Goal: Information Seeking & Learning: Check status

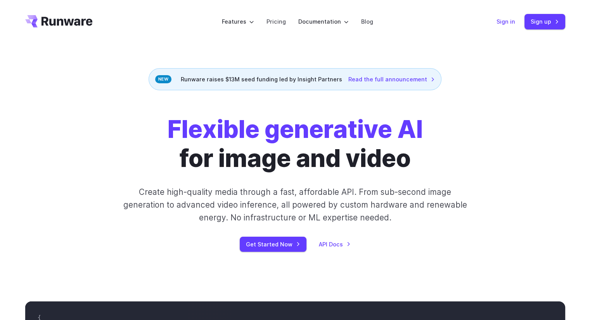
click at [509, 21] on link "Sign in" at bounding box center [505, 21] width 19 height 9
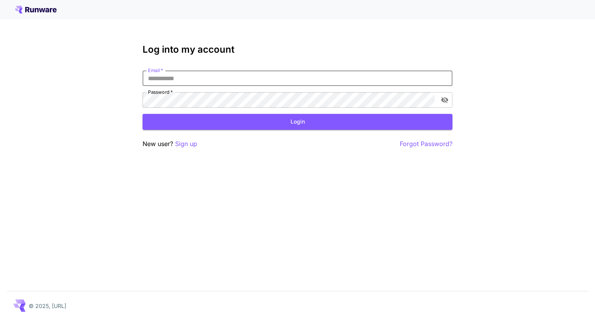
click at [312, 83] on input "Email   *" at bounding box center [298, 79] width 310 height 16
type input "**********"
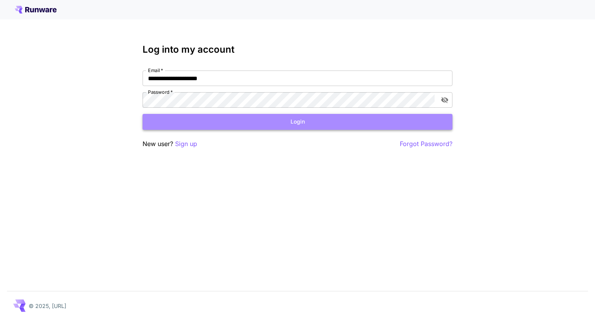
click at [257, 124] on button "Login" at bounding box center [298, 122] width 310 height 16
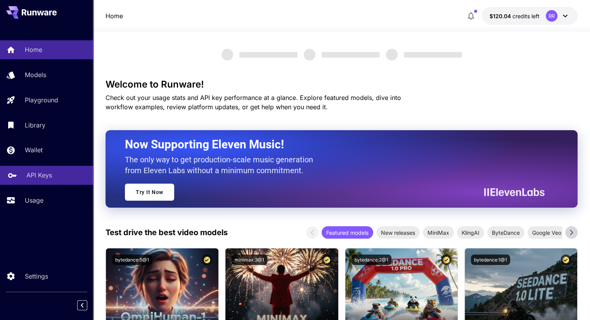
click at [36, 176] on p "API Keys" at bounding box center [39, 175] width 26 height 9
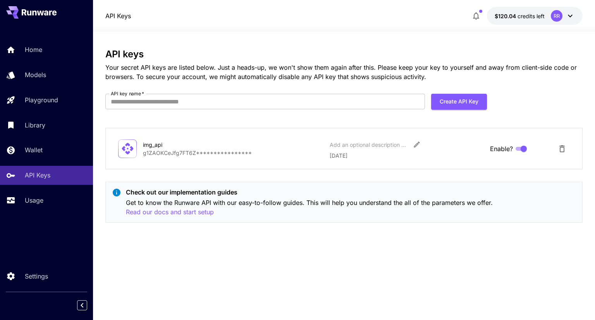
click at [37, 190] on div "Home Models Playground Library Wallet API Keys Usage" at bounding box center [46, 124] width 93 height 169
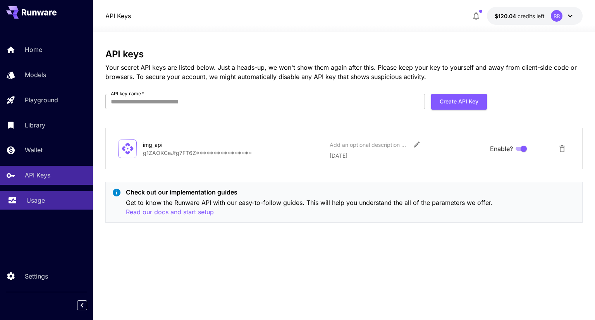
click at [37, 205] on p "Usage" at bounding box center [35, 200] width 19 height 9
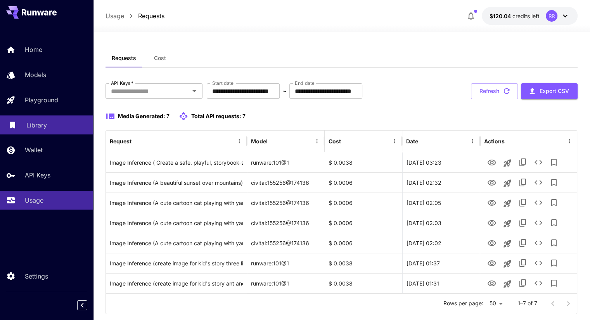
click at [42, 127] on p "Library" at bounding box center [36, 125] width 21 height 9
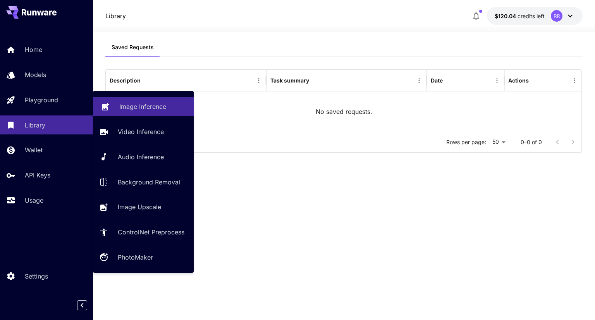
click at [122, 107] on p "Image Inference" at bounding box center [142, 106] width 47 height 9
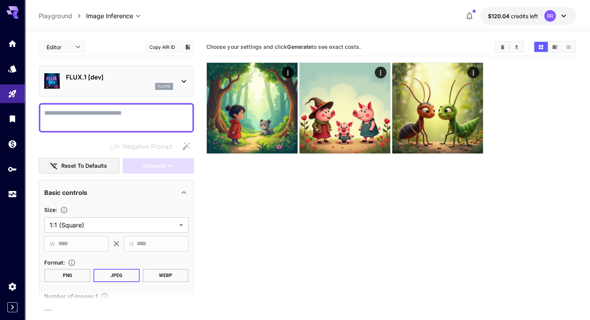
click at [107, 78] on p "FLUX.1 [dev]" at bounding box center [119, 76] width 107 height 9
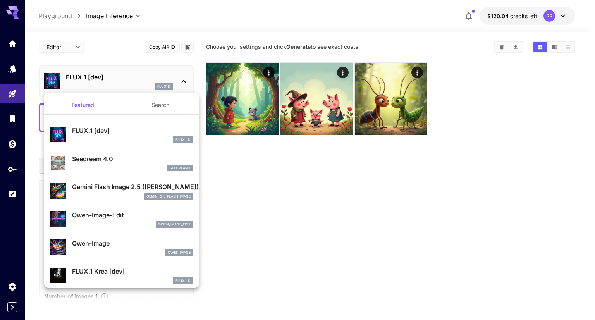
click at [10, 46] on div at bounding box center [297, 160] width 595 height 320
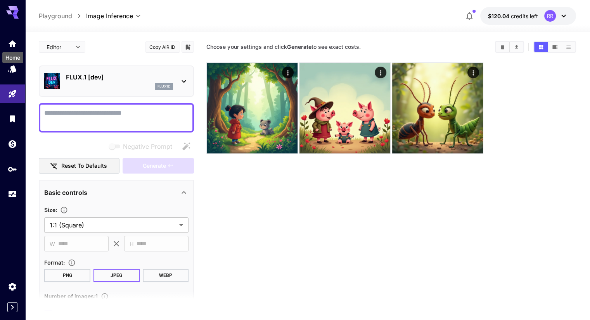
click at [10, 46] on icon "Home" at bounding box center [12, 43] width 9 height 9
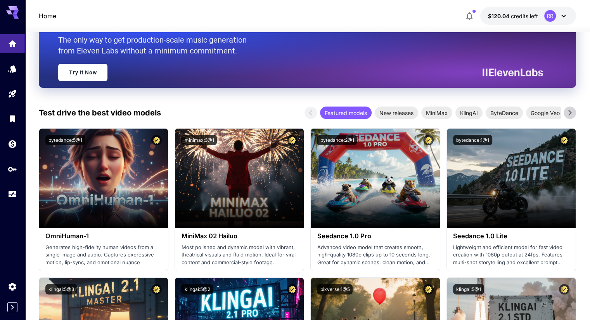
scroll to position [95, 0]
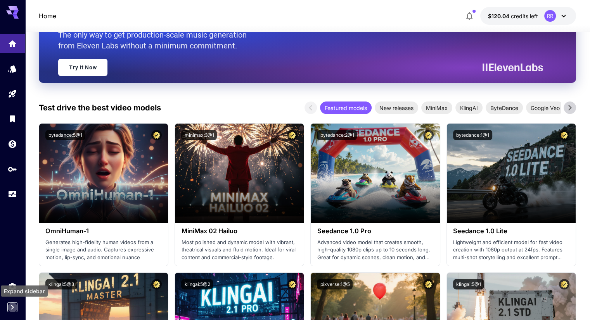
click at [14, 309] on icon "Expand sidebar" at bounding box center [12, 307] width 9 height 9
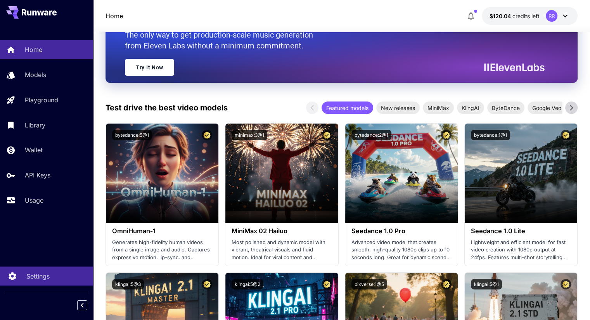
click at [43, 278] on p "Settings" at bounding box center [37, 276] width 23 height 9
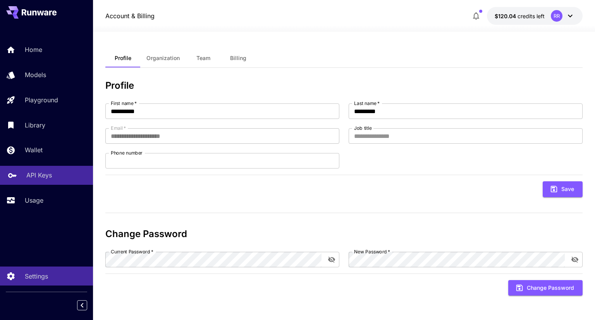
click at [48, 180] on p "API Keys" at bounding box center [39, 175] width 26 height 9
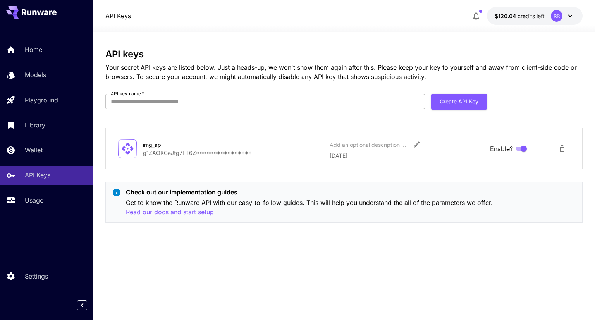
click at [168, 213] on p "Read our docs and start setup" at bounding box center [170, 212] width 88 height 10
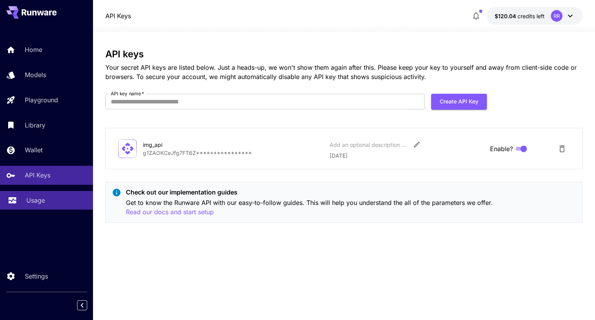
click at [37, 202] on p "Usage" at bounding box center [35, 200] width 19 height 9
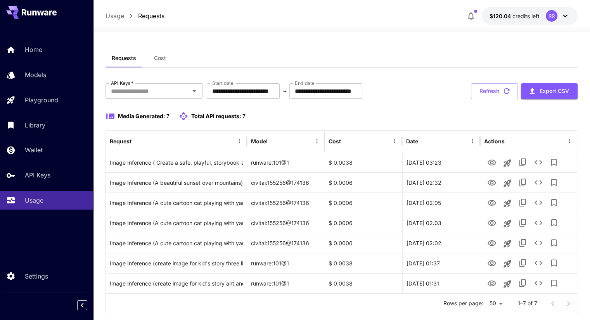
click at [223, 113] on span "Total API requests:" at bounding box center [216, 116] width 50 height 7
click at [166, 117] on p "Media Generated: 7" at bounding box center [144, 116] width 52 height 8
click at [217, 115] on span "Total API requests:" at bounding box center [216, 116] width 50 height 7
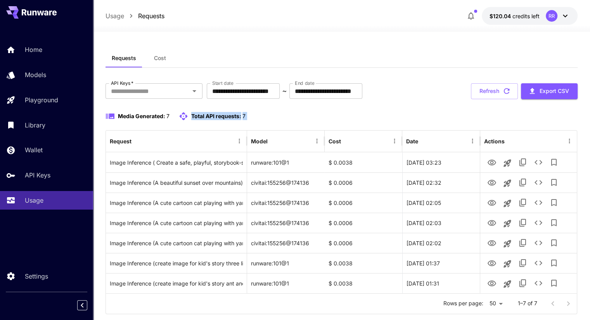
click at [217, 115] on span "Total API requests:" at bounding box center [216, 116] width 50 height 7
click at [416, 117] on div "Media Generated: 7 Total API requests: 7" at bounding box center [341, 116] width 472 height 9
click at [484, 91] on button "Refresh" at bounding box center [494, 91] width 47 height 16
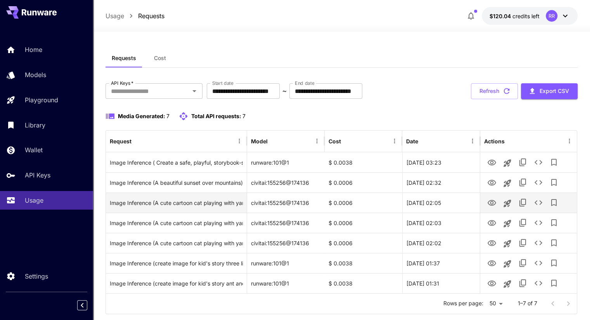
scroll to position [17, 0]
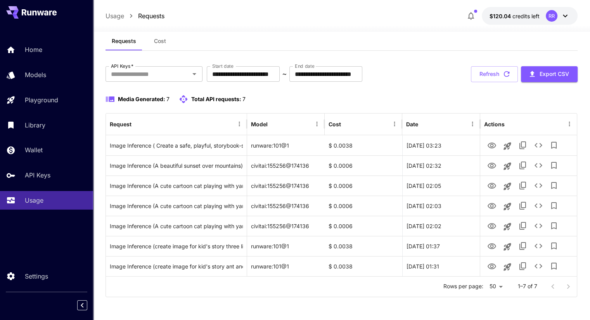
click at [112, 14] on p "Usage" at bounding box center [114, 15] width 19 height 9
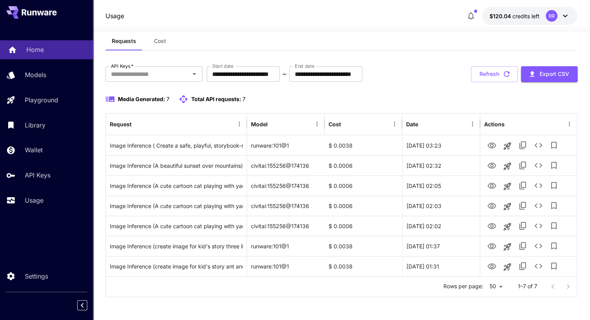
click at [50, 53] on div "Home" at bounding box center [56, 49] width 60 height 9
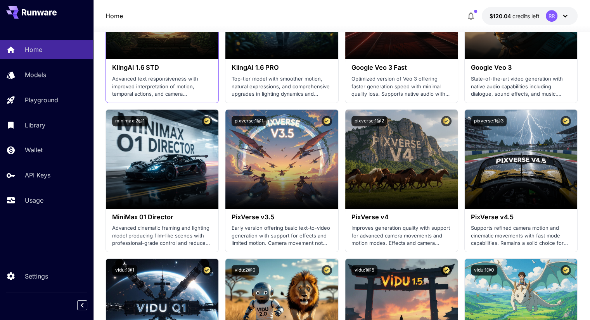
scroll to position [563, 0]
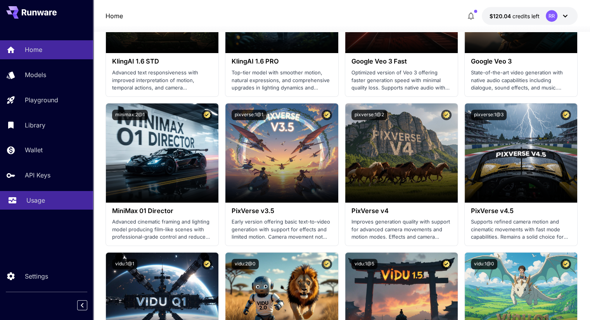
click at [29, 200] on p "Usage" at bounding box center [35, 200] width 19 height 9
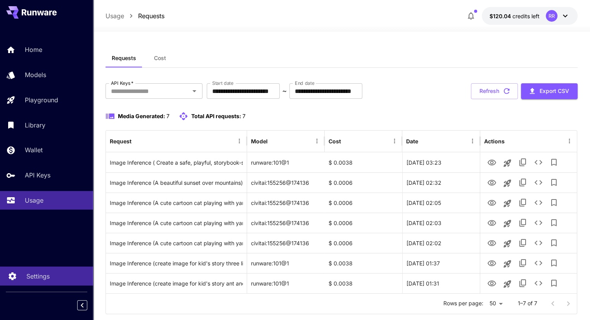
click at [38, 279] on p "Settings" at bounding box center [37, 276] width 23 height 9
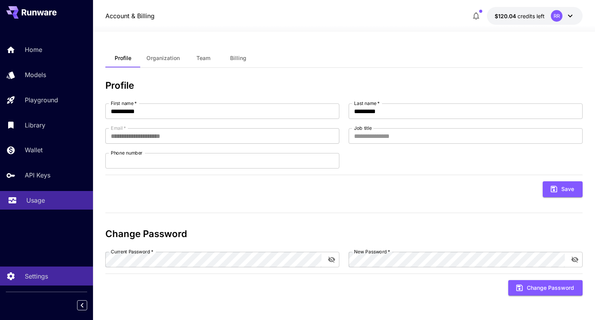
click at [36, 195] on link "Usage" at bounding box center [46, 200] width 93 height 19
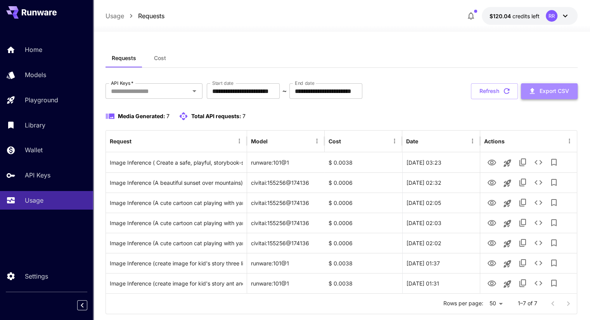
click at [545, 96] on button "Export CSV" at bounding box center [549, 91] width 57 height 16
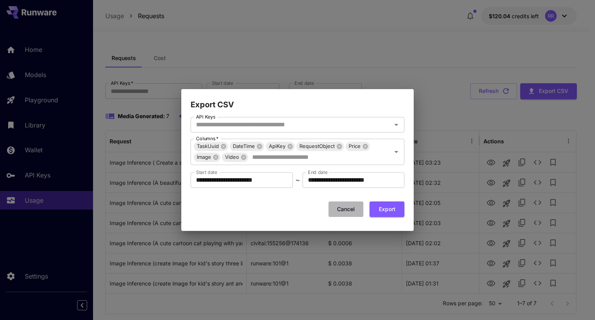
click at [352, 211] on button "Cancel" at bounding box center [346, 210] width 35 height 16
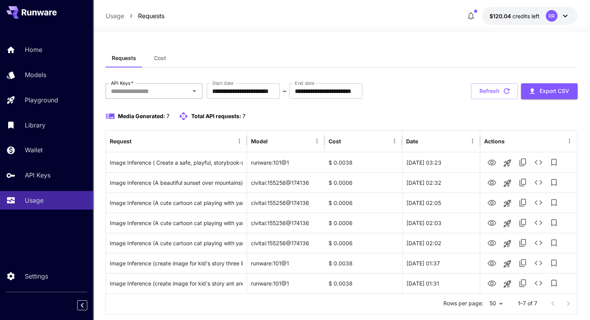
click at [171, 97] on div "API Keys   *" at bounding box center [153, 91] width 97 height 16
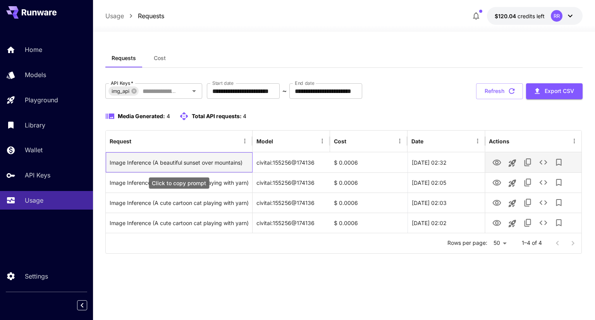
click at [163, 162] on div "Image Inference (A beautiful sunset over mountains)" at bounding box center [179, 163] width 138 height 20
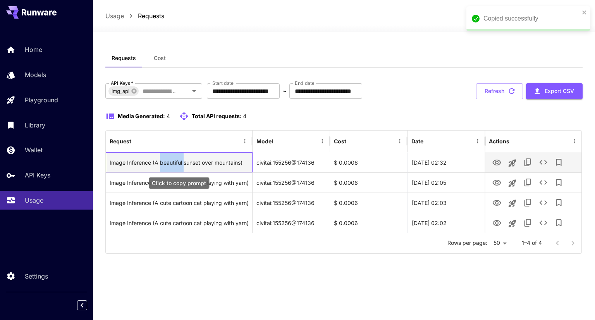
click at [163, 162] on div "Image Inference (A beautiful sunset over mountains)" at bounding box center [179, 163] width 138 height 20
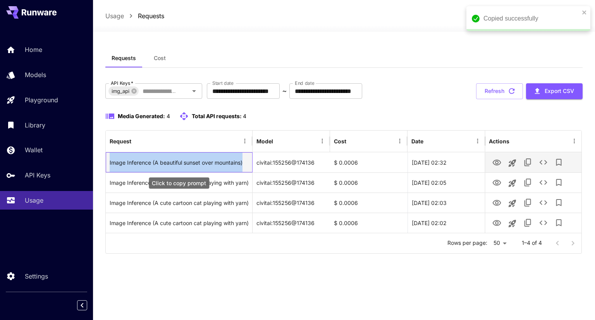
click at [163, 162] on div "Image Inference (A beautiful sunset over mountains)" at bounding box center [179, 163] width 138 height 20
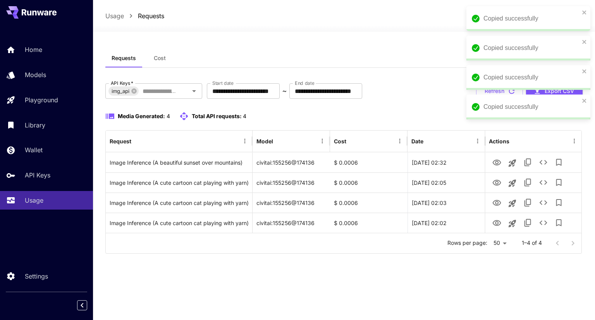
click at [588, 16] on div "Copied successfully" at bounding box center [529, 18] width 124 height 25
click at [588, 65] on div "Copied successfully" at bounding box center [529, 77] width 124 height 25
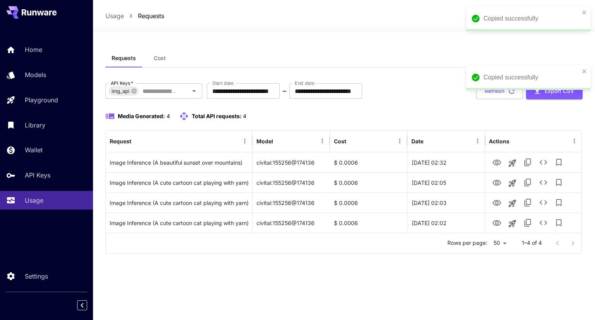
click at [588, 16] on div "Copied successfully" at bounding box center [529, 18] width 124 height 25
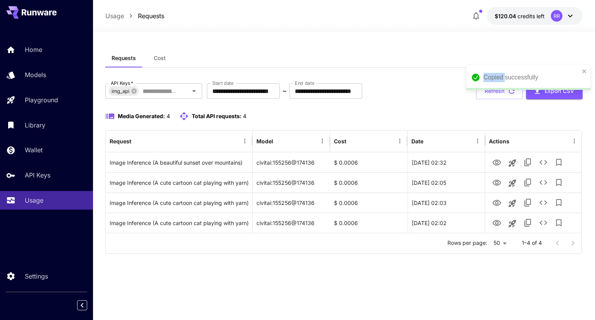
click at [588, 65] on div "Copied successfully" at bounding box center [529, 77] width 124 height 25
click at [319, 109] on div "**********" at bounding box center [343, 168] width 477 height 171
click at [280, 88] on input "**********" at bounding box center [243, 91] width 73 height 16
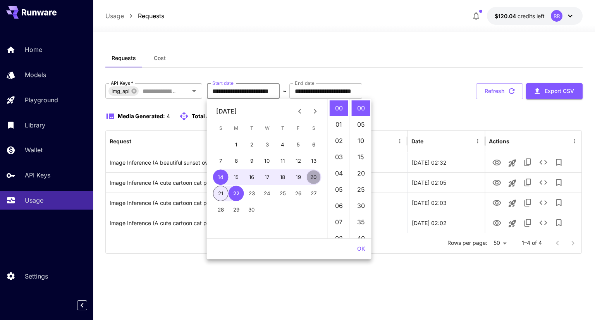
click at [312, 178] on button "20" at bounding box center [314, 177] width 16 height 16
type input "**********"
click at [411, 96] on div "**********" at bounding box center [343, 91] width 477 height 16
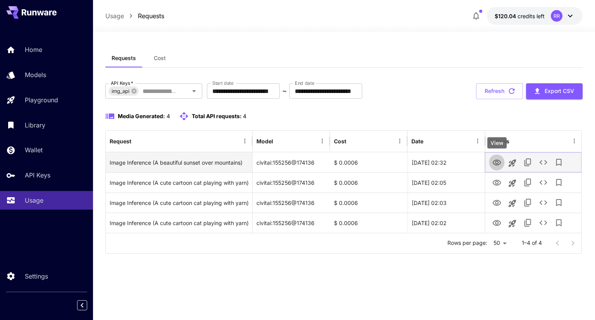
click at [499, 163] on icon "View" at bounding box center [497, 163] width 9 height 6
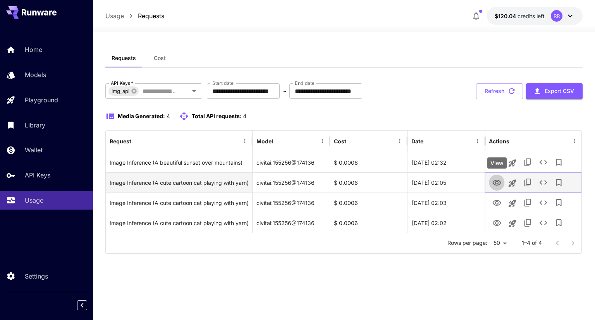
click at [496, 183] on icon "View" at bounding box center [497, 183] width 9 height 6
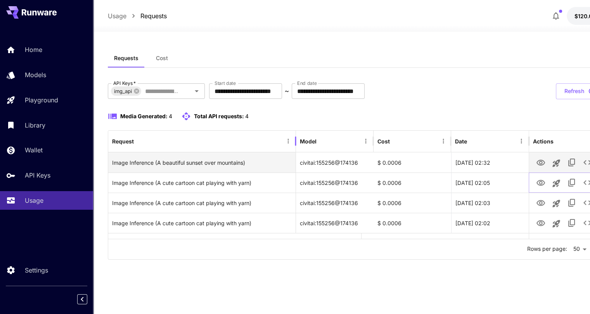
drag, startPoint x: 252, startPoint y: 134, endPoint x: 293, endPoint y: 155, distance: 46.3
click at [293, 155] on div "Request Model Cost Date Actions Image Inference (A beautiful sunset over mounta…" at bounding box center [384, 185] width 553 height 108
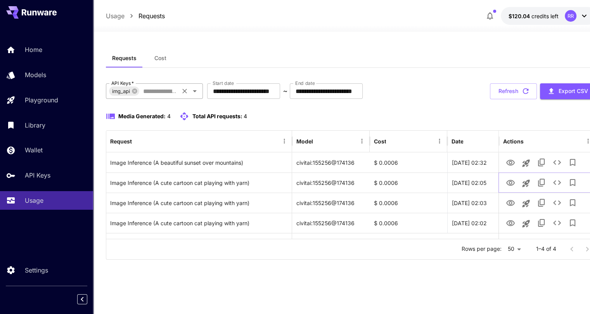
click at [181, 97] on div "img_api API Keys   *" at bounding box center [154, 91] width 97 height 16
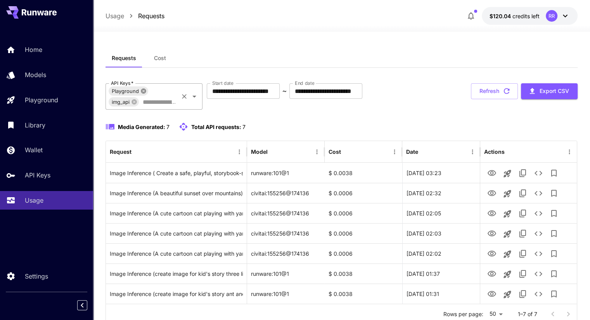
click at [142, 93] on icon at bounding box center [143, 90] width 5 height 5
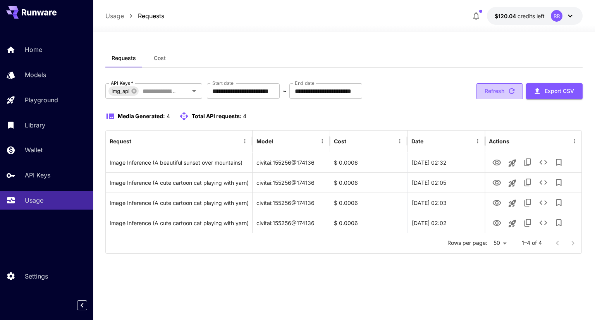
click at [496, 88] on button "Refresh" at bounding box center [499, 91] width 47 height 16
drag, startPoint x: 496, startPoint y: 88, endPoint x: 425, endPoint y: 139, distance: 87.6
click at [425, 139] on div "**********" at bounding box center [343, 168] width 477 height 171
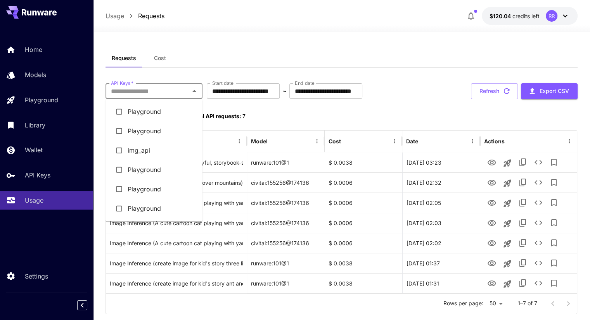
click at [150, 93] on input "API Keys   *" at bounding box center [147, 91] width 79 height 11
click at [128, 153] on li "img_api" at bounding box center [153, 150] width 97 height 19
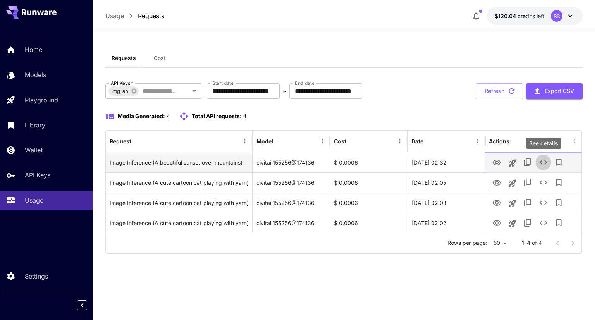
click at [539, 160] on icon "See details" at bounding box center [543, 162] width 9 height 9
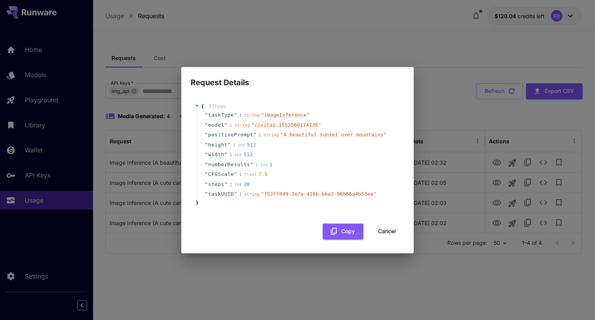
click at [403, 44] on div "Request Details { 9 item s " taskType " : string " imageInference " " model " :…" at bounding box center [297, 160] width 595 height 320
click at [385, 231] on button "Cancel" at bounding box center [387, 232] width 35 height 16
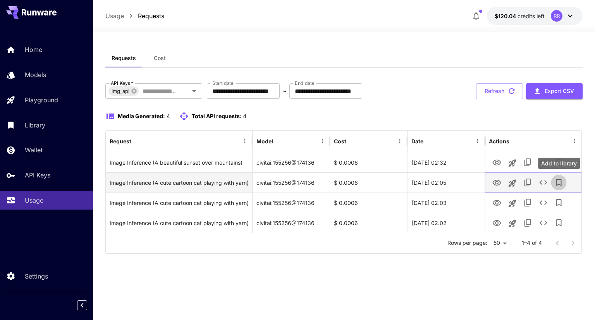
click at [557, 185] on icon "Add to library" at bounding box center [558, 182] width 5 height 7
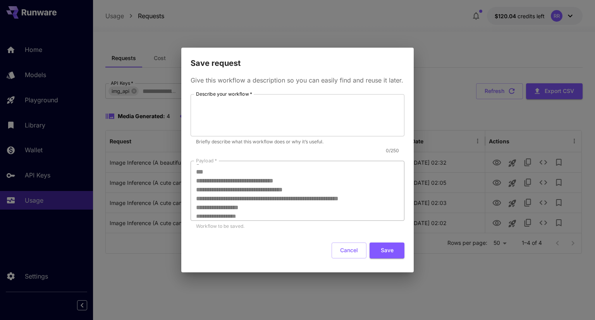
scroll to position [62, 0]
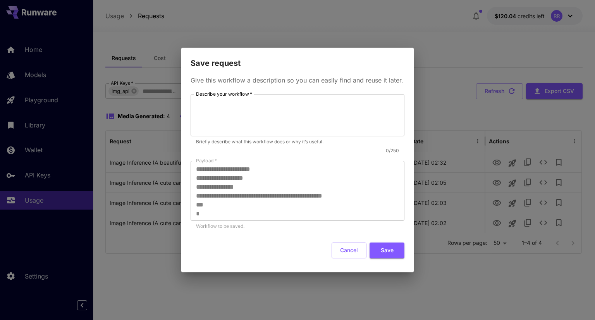
click at [447, 28] on div "**********" at bounding box center [297, 160] width 595 height 320
click at [450, 72] on div "**********" at bounding box center [297, 160] width 595 height 320
click at [342, 248] on button "Cancel" at bounding box center [349, 251] width 35 height 16
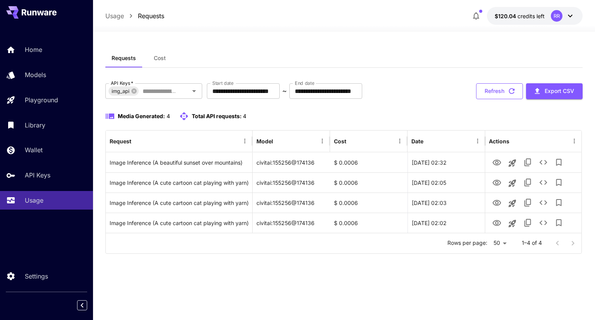
click at [496, 90] on button "Refresh" at bounding box center [499, 91] width 47 height 16
